Goal: Information Seeking & Learning: Learn about a topic

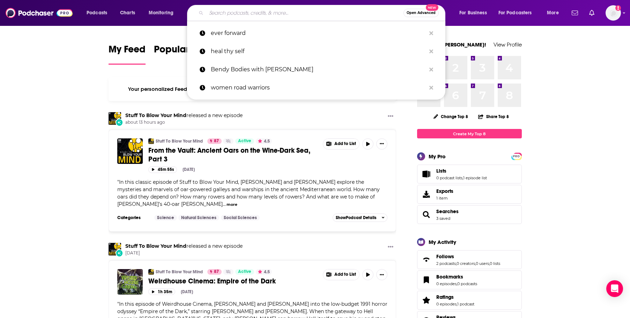
click at [300, 13] on input "Search podcasts, credits, & more..." at bounding box center [304, 12] width 197 height 11
paste input "Longevity Optimization with [PERSON_NAME]"
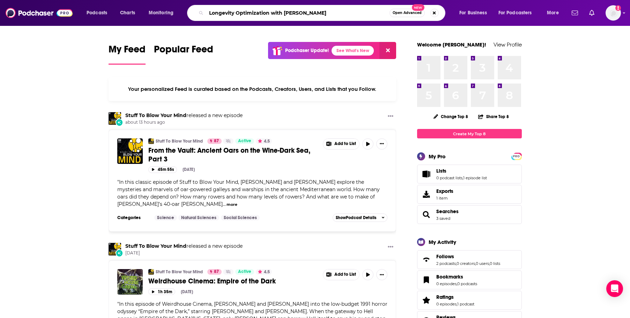
type input "Longevity Optimization with [PERSON_NAME]"
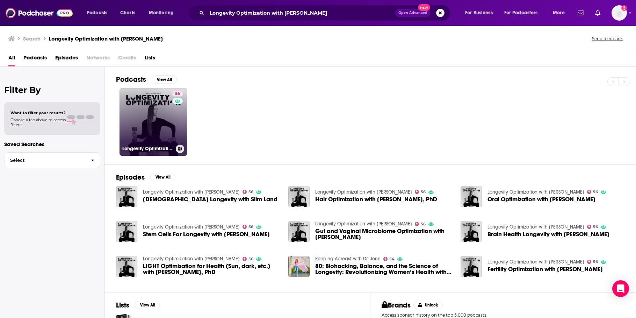
click at [141, 100] on link "56 Longevity Optimization with [PERSON_NAME]" at bounding box center [153, 122] width 68 height 68
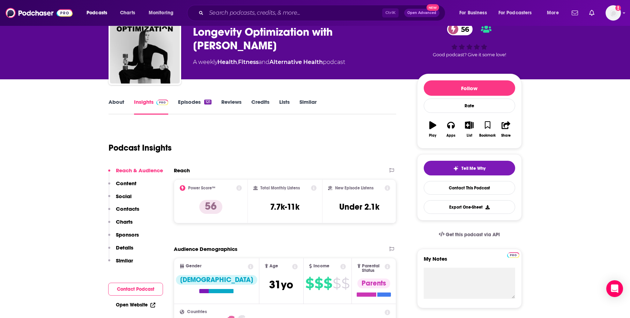
scroll to position [70, 0]
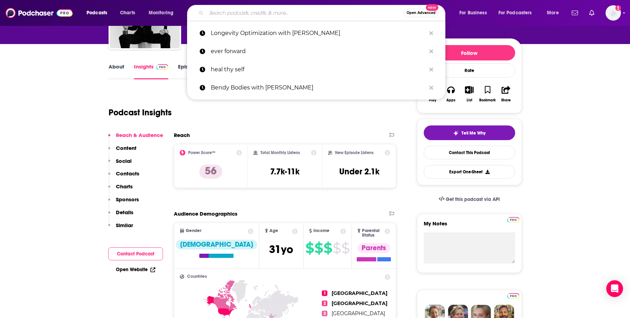
click at [226, 10] on input "Search podcasts, credits, & more..." at bounding box center [304, 12] width 197 height 11
paste input "Well Beyond 40 - [PERSON_NAME]"
type input "Well Beyond 40 - [PERSON_NAME]"
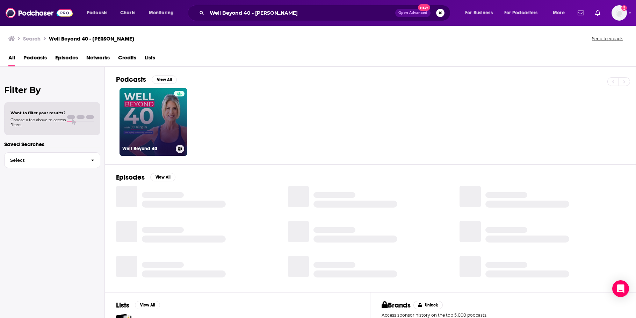
click at [155, 120] on link "Well Beyond 40" at bounding box center [153, 122] width 68 height 68
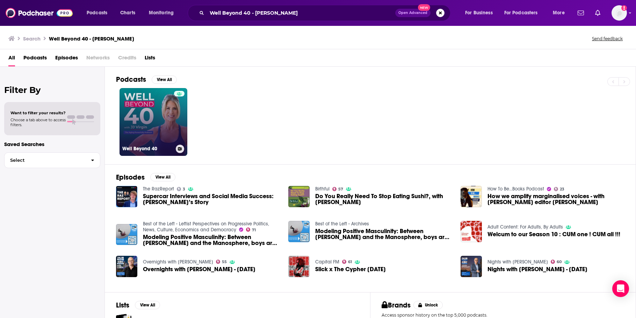
click at [177, 126] on div at bounding box center [179, 118] width 10 height 54
